Goal: Task Accomplishment & Management: Use online tool/utility

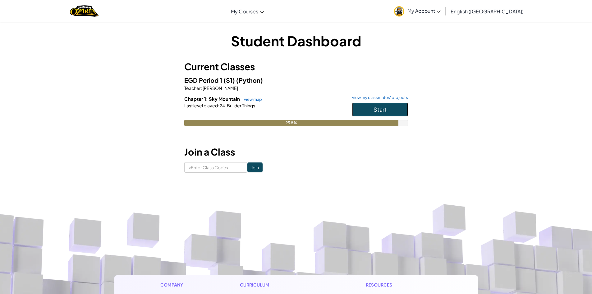
click at [396, 112] on button "Start" at bounding box center [380, 109] width 56 height 14
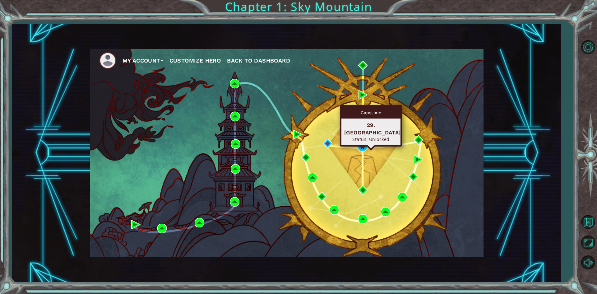
click at [361, 137] on div "Capstone 29. [GEOGRAPHIC_DATA] Status: Unlocked" at bounding box center [371, 125] width 62 height 41
click at [359, 146] on img at bounding box center [362, 146] width 9 height 9
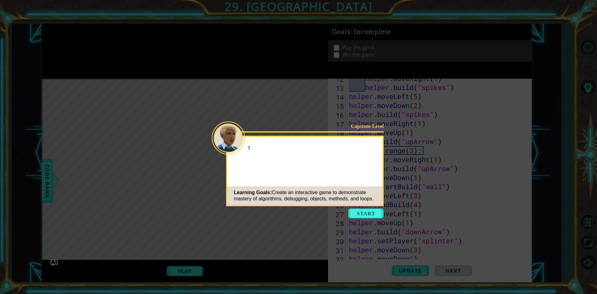
scroll to position [261, 0]
click at [317, 118] on icon at bounding box center [298, 147] width 597 height 294
drag, startPoint x: 375, startPoint y: 213, endPoint x: 369, endPoint y: 213, distance: 6.2
click at [369, 213] on button "Start" at bounding box center [365, 213] width 35 height 10
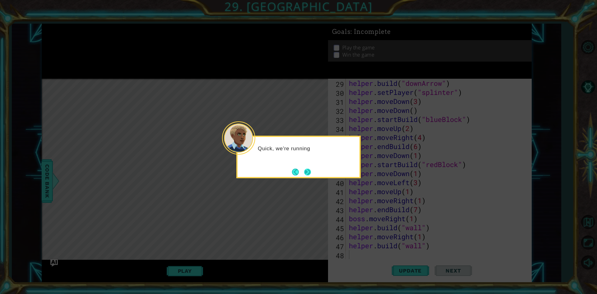
click at [310, 174] on button "Next" at bounding box center [307, 171] width 7 height 7
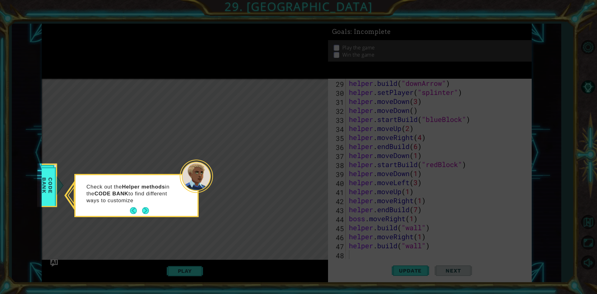
drag, startPoint x: 143, startPoint y: 212, endPoint x: 113, endPoint y: 209, distance: 29.6
click at [113, 209] on div "Check out the Helper methods in the CODE BANK to find different ways to customi…" at bounding box center [137, 196] width 122 height 38
click at [145, 210] on button "Next" at bounding box center [145, 210] width 7 height 7
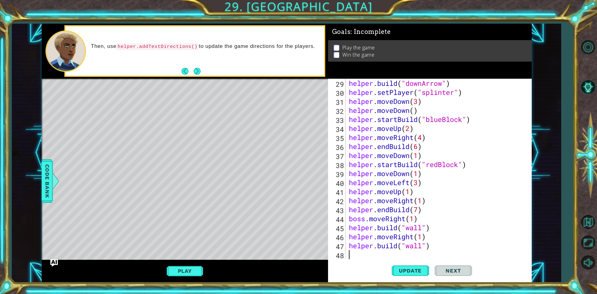
click at [199, 75] on footer at bounding box center [191, 71] width 19 height 9
click at [199, 72] on button "Next" at bounding box center [197, 71] width 7 height 7
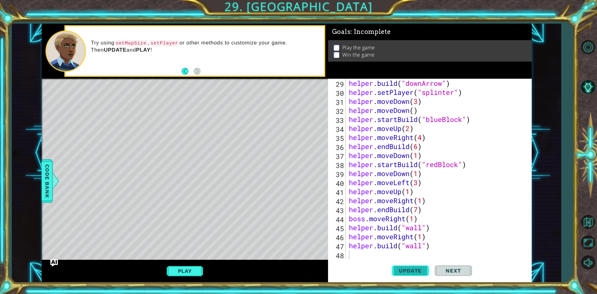
click at [407, 267] on button "Update" at bounding box center [410, 270] width 37 height 20
click at [184, 272] on button "Play" at bounding box center [185, 271] width 36 height 12
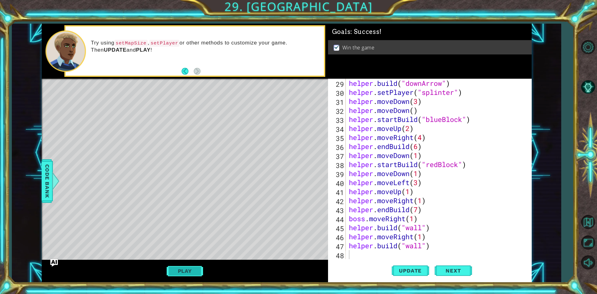
click at [171, 270] on button "Play" at bounding box center [185, 271] width 36 height 12
click at [196, 272] on button "Play" at bounding box center [185, 271] width 36 height 12
click at [182, 270] on button "Play" at bounding box center [185, 271] width 36 height 12
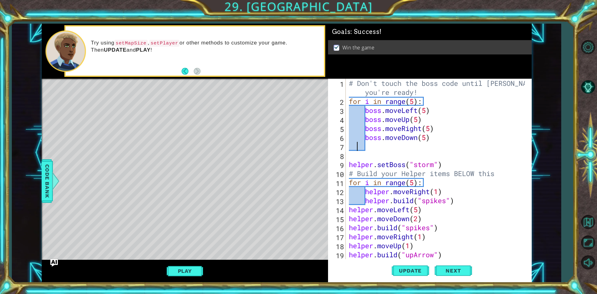
scroll to position [0, 0]
drag, startPoint x: 358, startPoint y: 149, endPoint x: 374, endPoint y: 138, distance: 19.0
drag, startPoint x: 374, startPoint y: 138, endPoint x: 477, endPoint y: 113, distance: 106.9
click at [477, 113] on div "# Don't touch the boss code until [PERSON_NAME] says you're ready! for i in ran…" at bounding box center [437, 182] width 180 height 207
type textarea "boss.moveRight(5)"
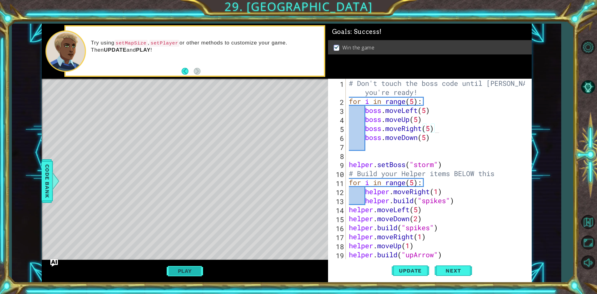
click at [188, 275] on button "Play" at bounding box center [185, 271] width 36 height 12
